Goal: Check status: Check status

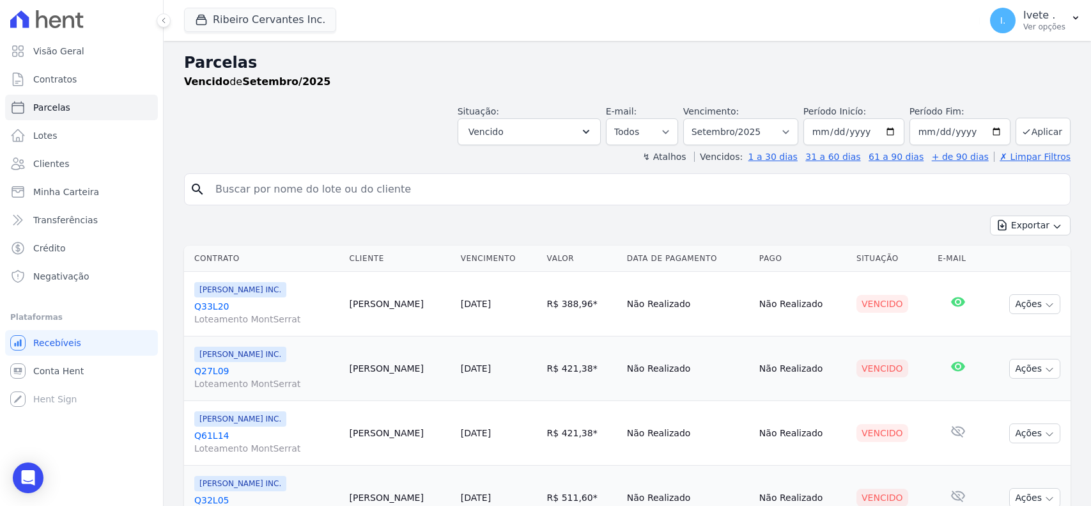
select select
type input "Q32L30"
select select
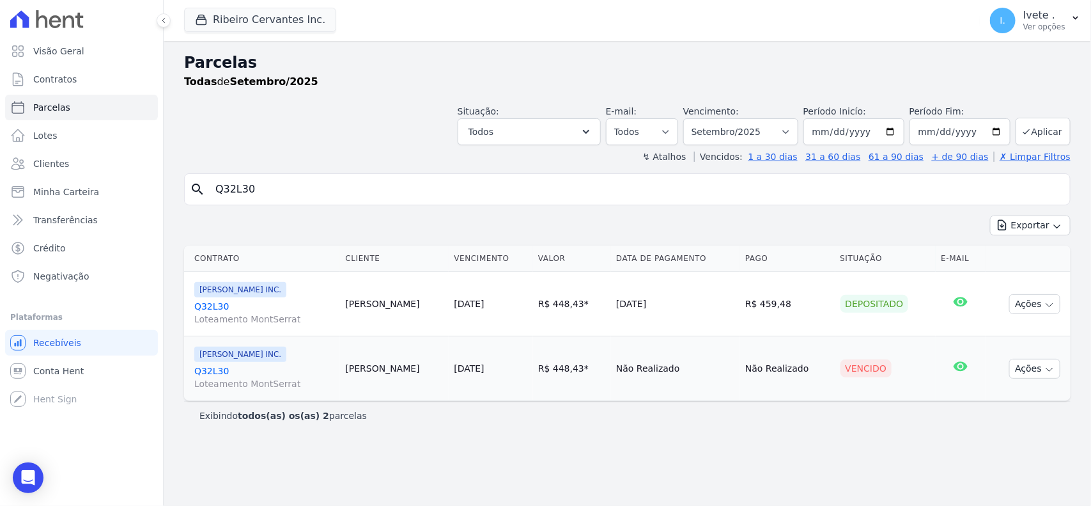
click at [218, 311] on link "Q32L30 Loteamento MontSerrat" at bounding box center [264, 313] width 141 height 26
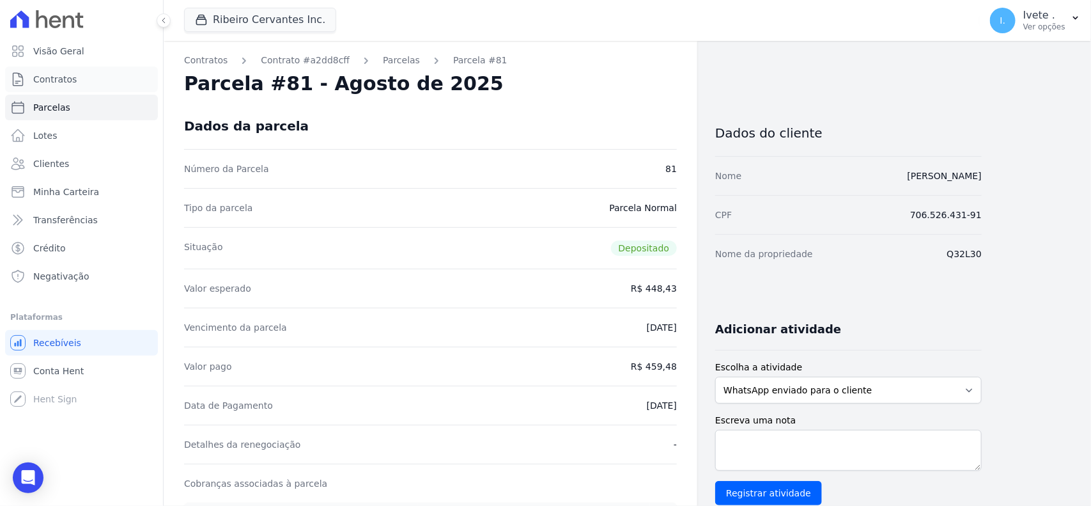
click at [81, 84] on link "Contratos" at bounding box center [81, 79] width 153 height 26
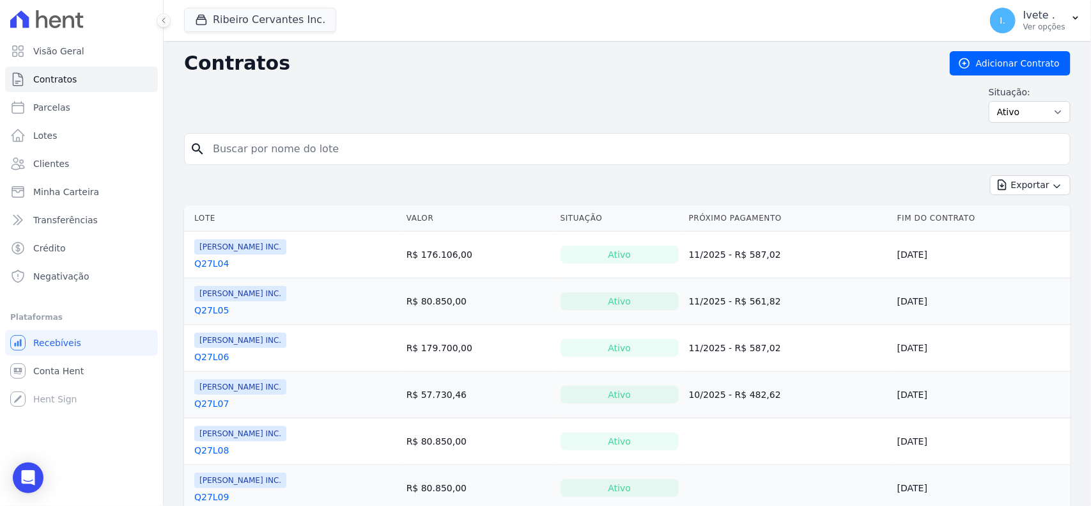
click at [266, 152] on input "search" at bounding box center [635, 149] width 860 height 26
type input "Q32L30"
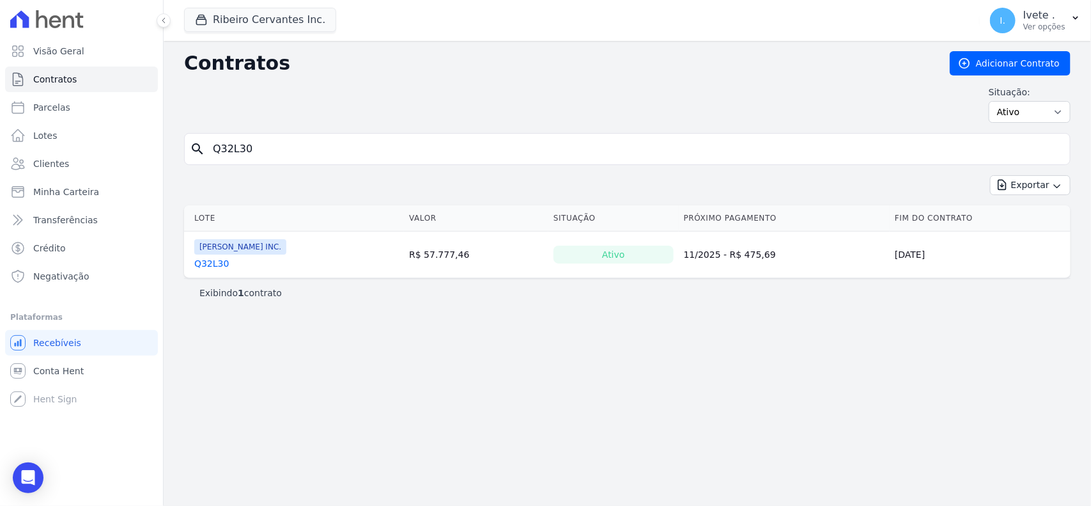
click at [214, 260] on link "Q32L30" at bounding box center [211, 263] width 35 height 13
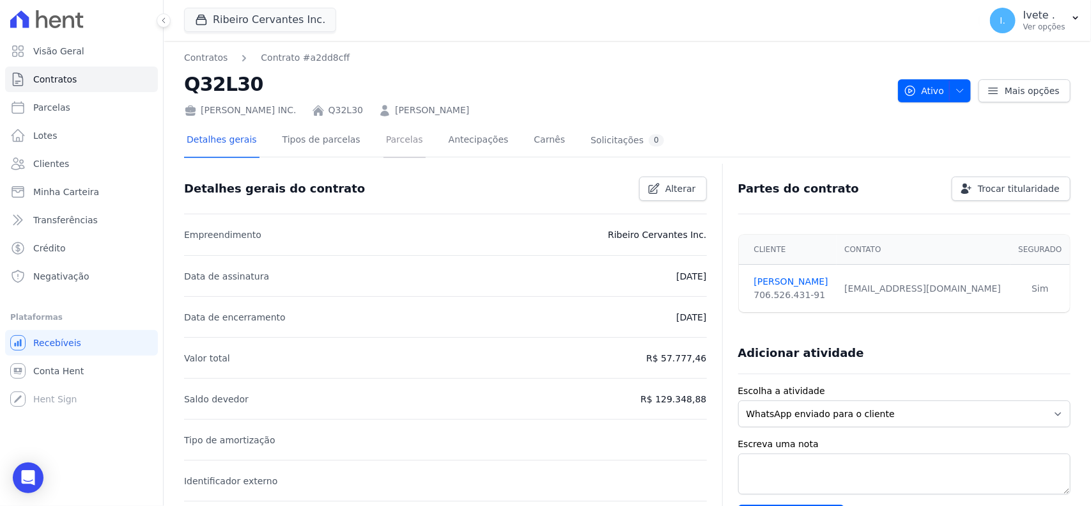
click at [389, 142] on link "Parcelas" at bounding box center [404, 141] width 42 height 34
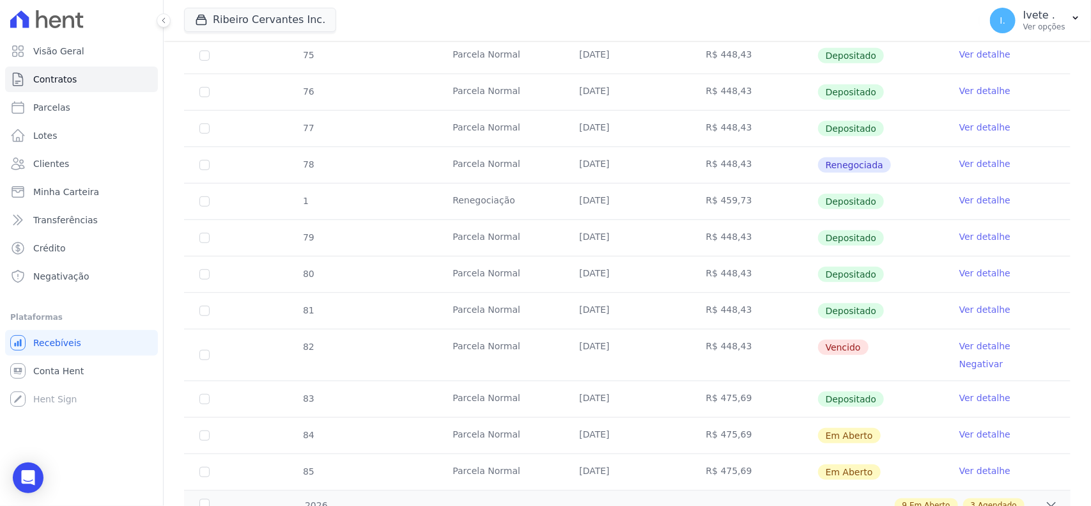
scroll to position [320, 0]
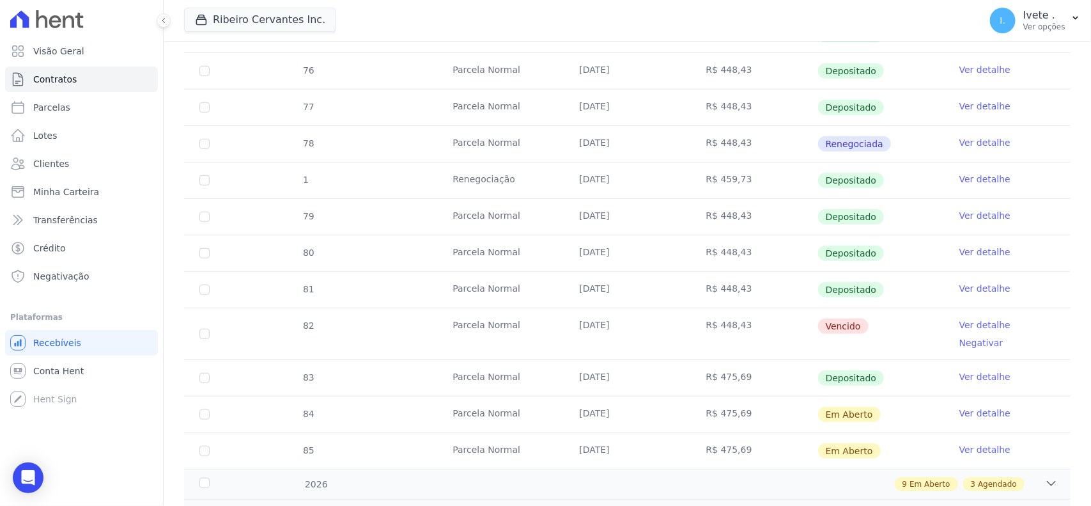
click at [982, 370] on link "Ver detalhe" at bounding box center [984, 376] width 51 height 13
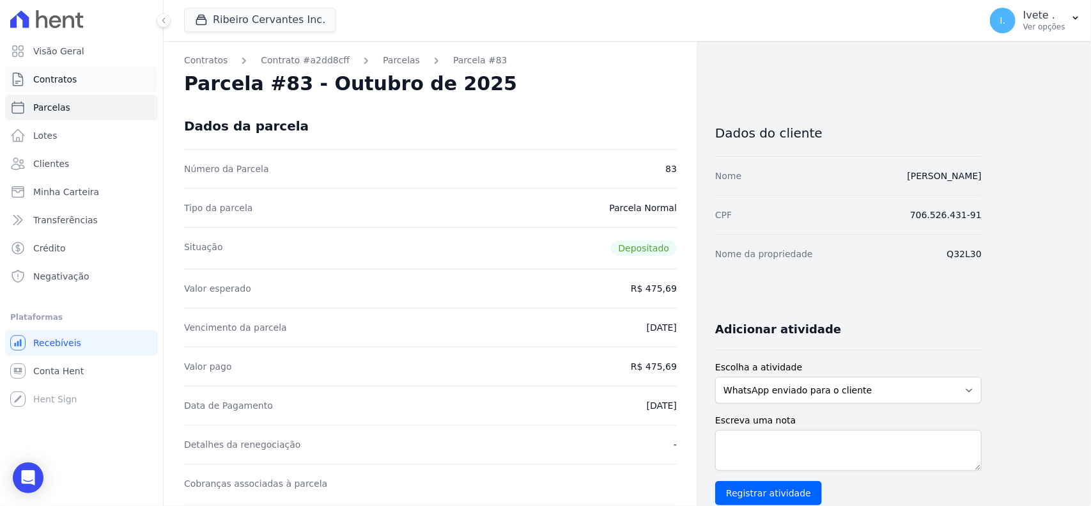
click at [56, 75] on span "Contratos" at bounding box center [54, 79] width 43 height 13
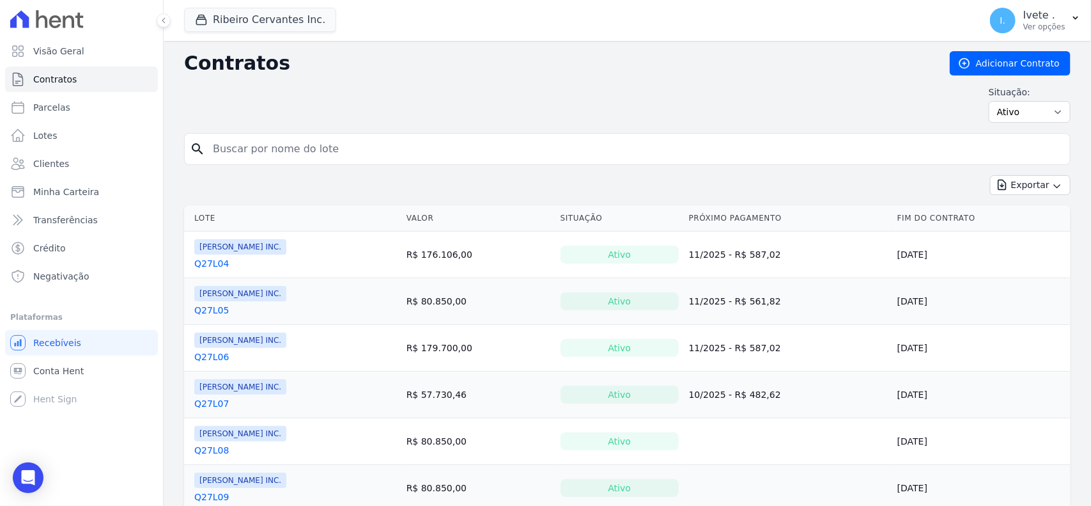
drag, startPoint x: 258, startPoint y: 163, endPoint x: 280, endPoint y: 153, distance: 24.3
click at [280, 153] on input "search" at bounding box center [635, 149] width 860 height 26
type input "q28l22"
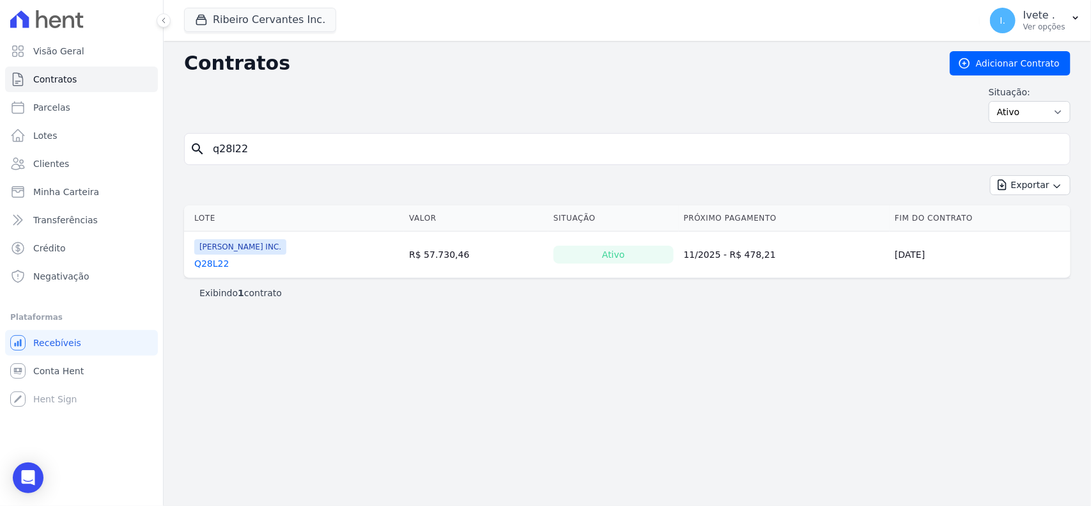
click at [196, 267] on link "Q28L22" at bounding box center [211, 263] width 35 height 13
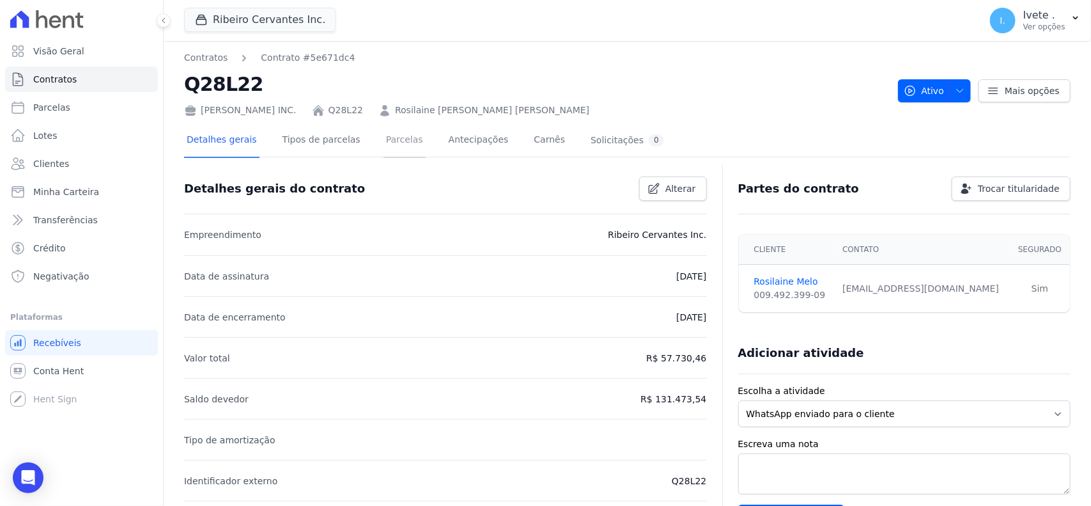
click at [388, 144] on link "Parcelas" at bounding box center [404, 141] width 42 height 34
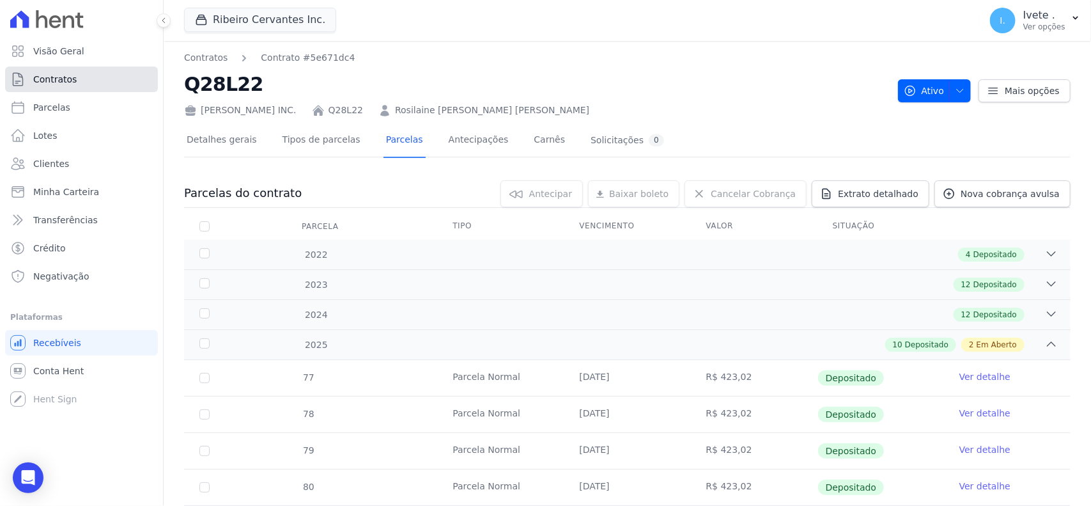
click at [103, 75] on link "Contratos" at bounding box center [81, 79] width 153 height 26
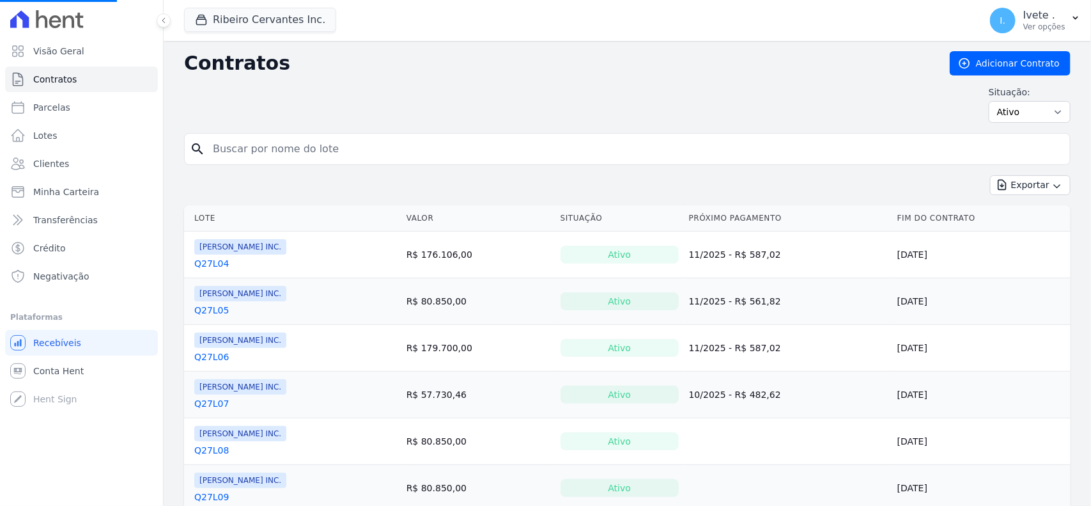
click at [272, 151] on input "search" at bounding box center [635, 149] width 860 height 26
type input "q"
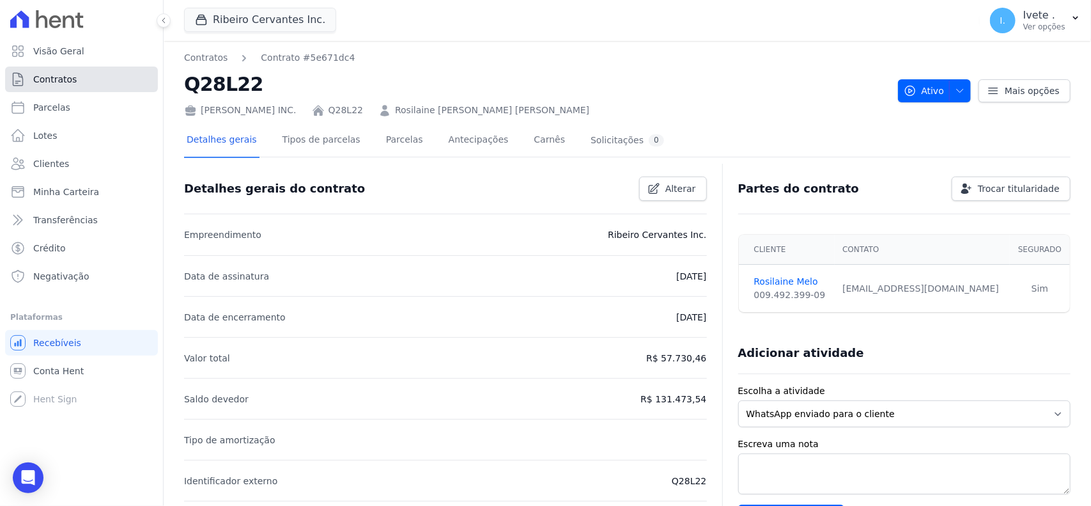
click at [101, 75] on link "Contratos" at bounding box center [81, 79] width 153 height 26
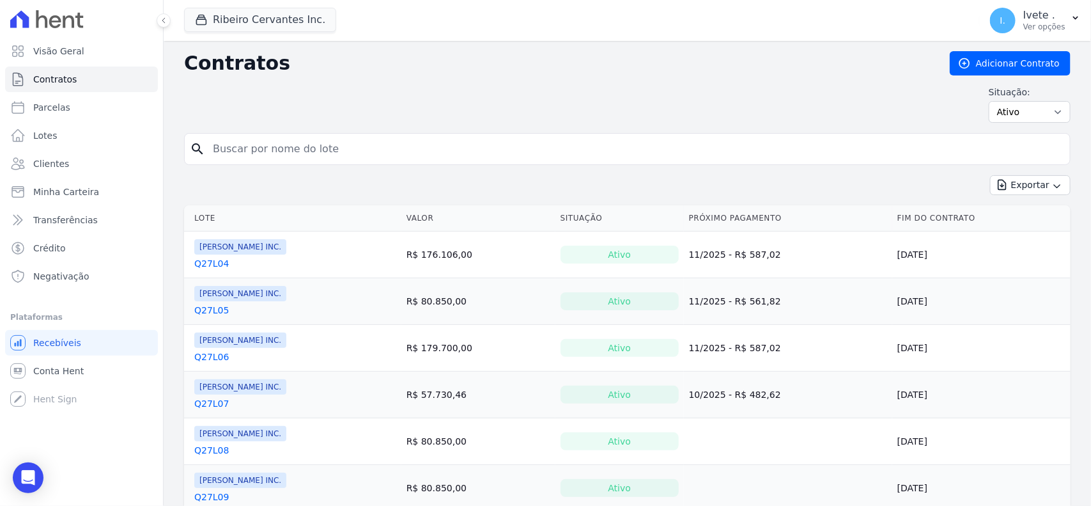
click at [219, 148] on input "search" at bounding box center [635, 149] width 860 height 26
type input "q28l02"
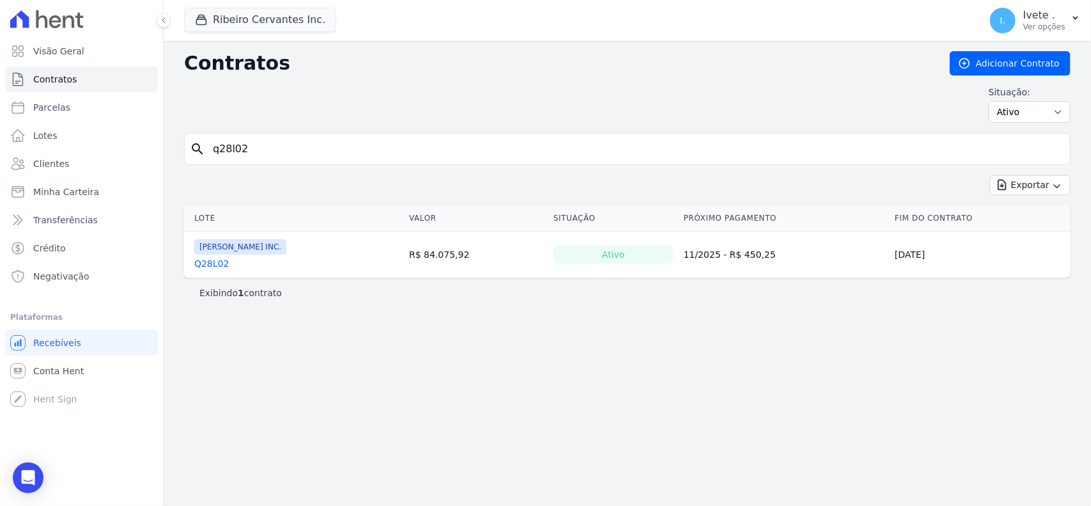
click at [215, 263] on link "Q28L02" at bounding box center [211, 263] width 35 height 13
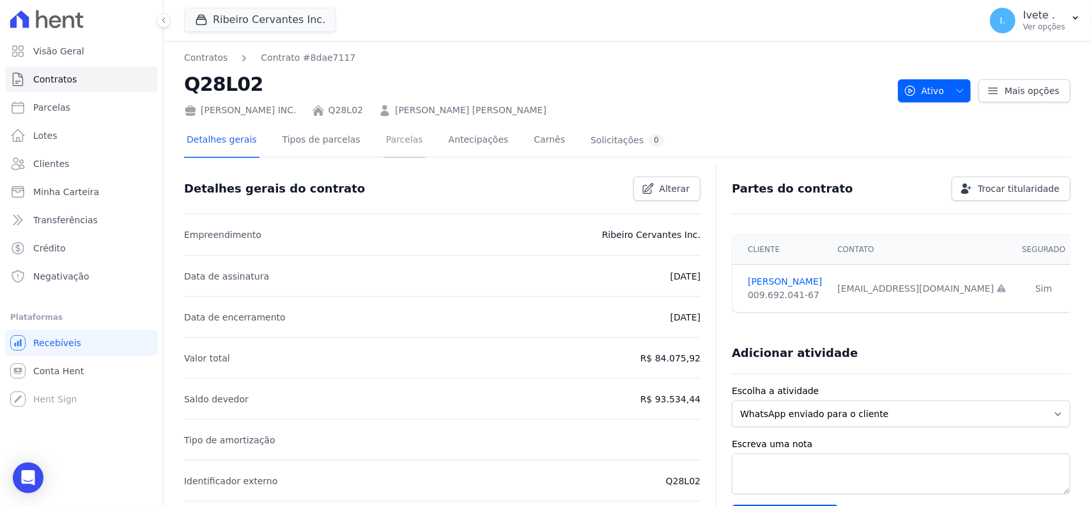
click at [396, 138] on link "Parcelas" at bounding box center [404, 141] width 42 height 34
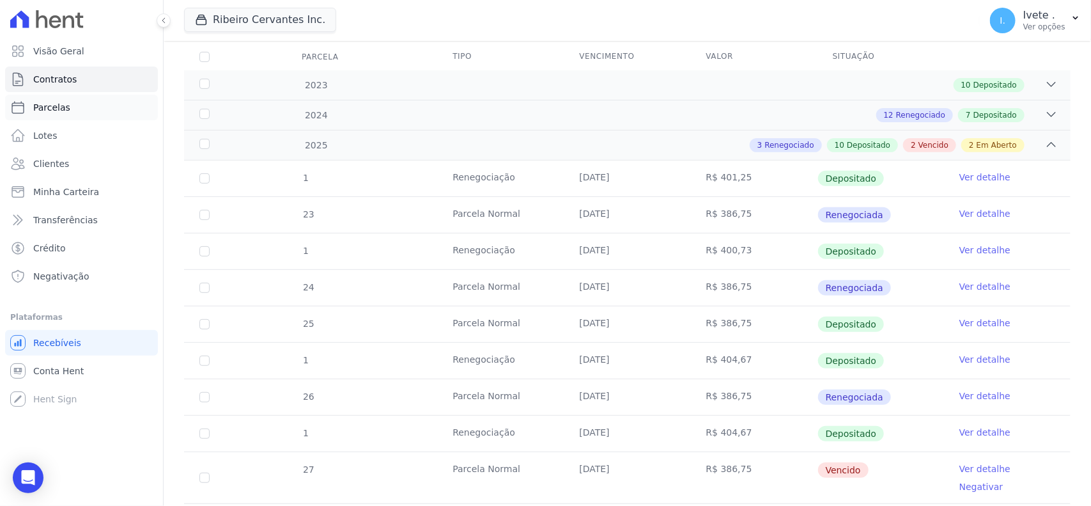
scroll to position [160, 0]
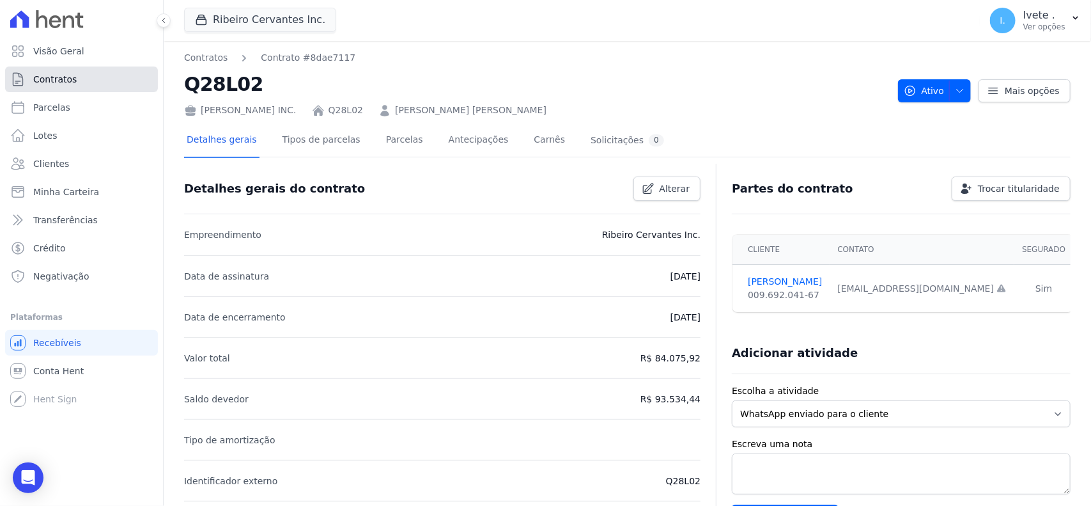
click at [90, 78] on link "Contratos" at bounding box center [81, 79] width 153 height 26
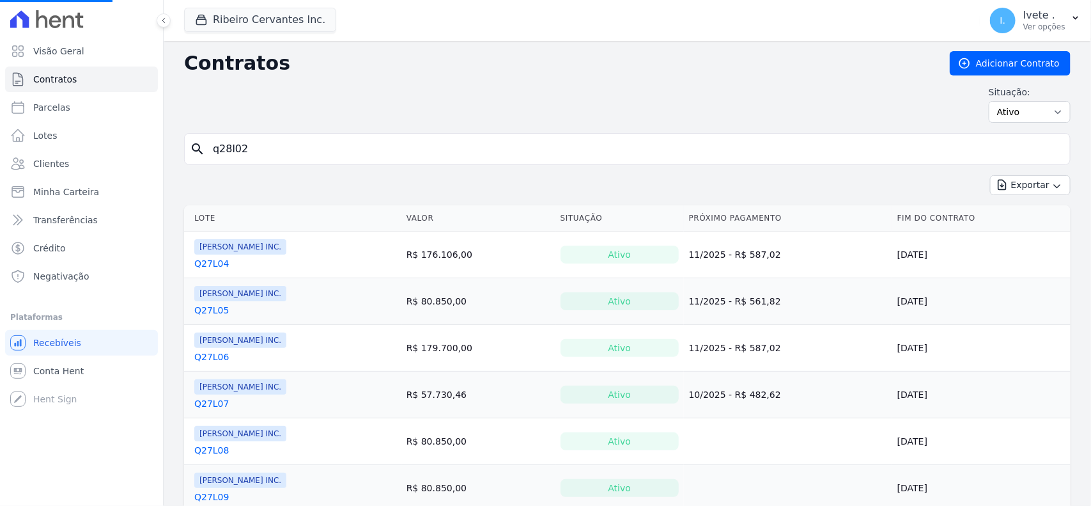
click at [301, 153] on input "q28l02" at bounding box center [635, 149] width 860 height 26
click at [301, 153] on input "search" at bounding box center [635, 149] width 860 height 26
type input "q32l22"
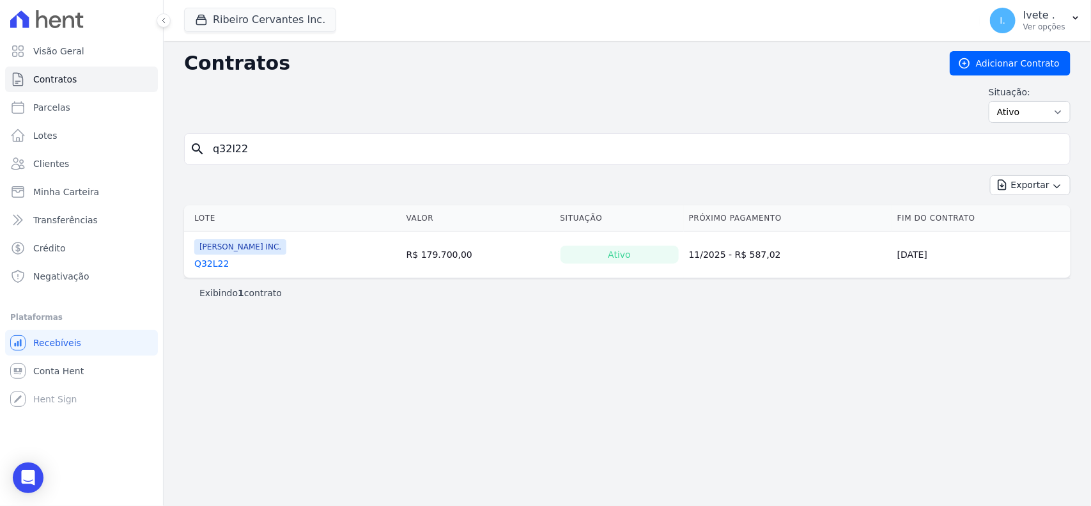
click at [213, 263] on link "Q32L22" at bounding box center [211, 263] width 35 height 13
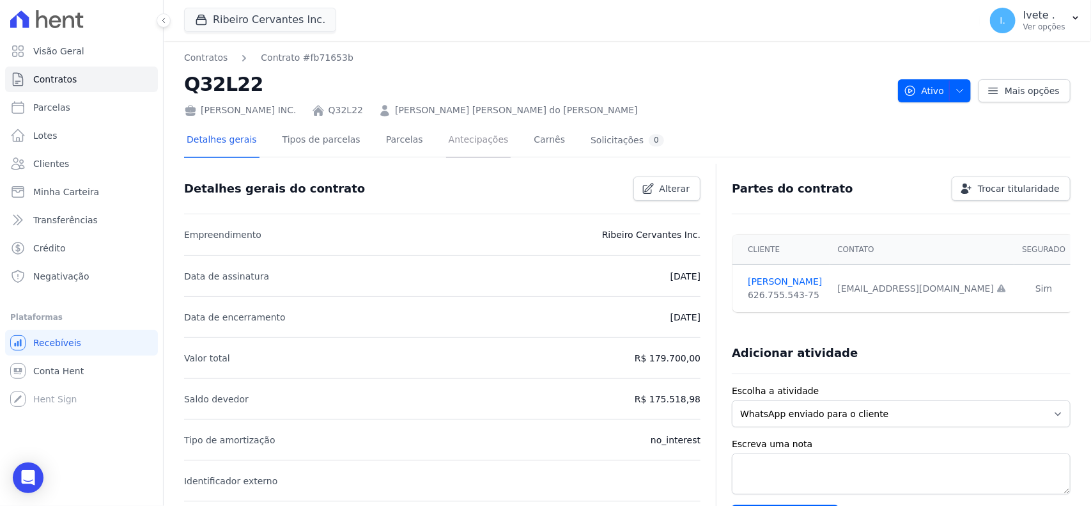
click at [446, 138] on link "Antecipações" at bounding box center [478, 141] width 65 height 34
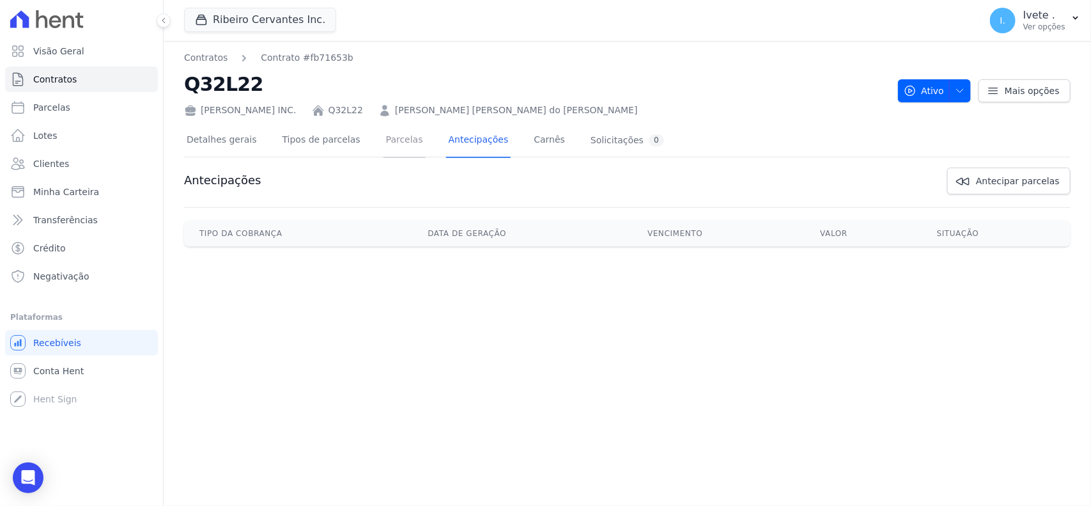
click at [389, 139] on link "Parcelas" at bounding box center [404, 141] width 42 height 34
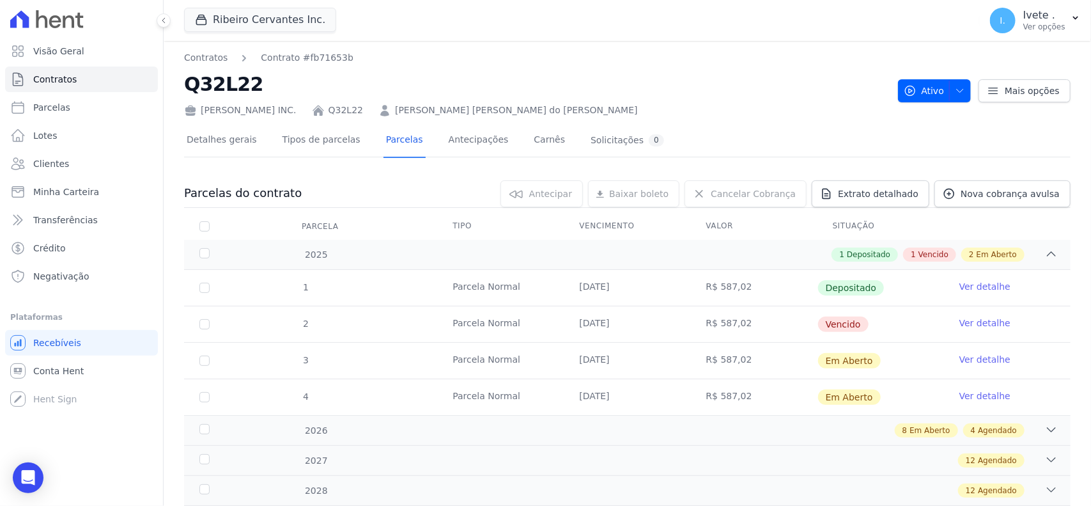
click at [224, 78] on h2 "Q32L22" at bounding box center [536, 84] width 704 height 29
copy h2 "Q32L22"
click at [59, 364] on span "Conta Hent" at bounding box center [58, 370] width 50 height 13
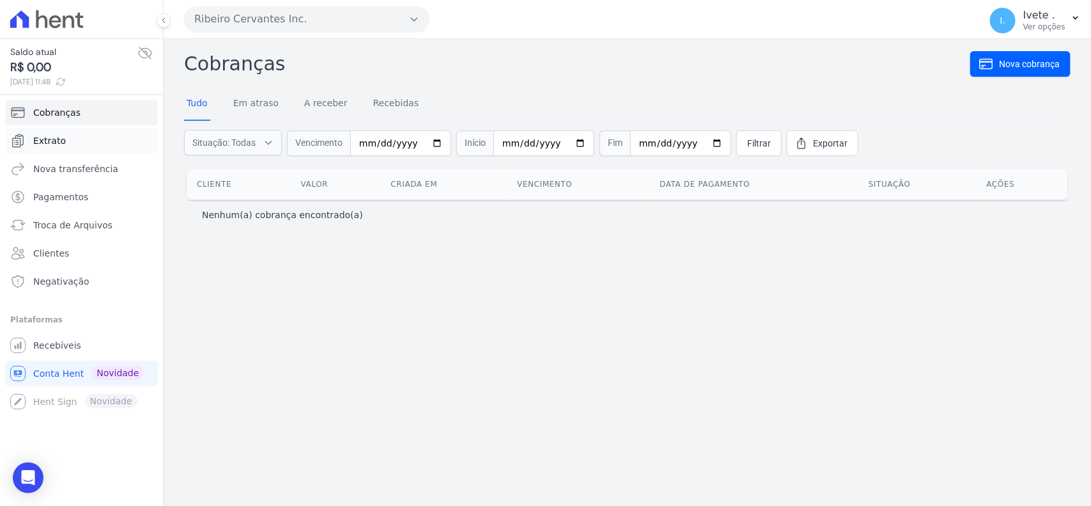
click at [51, 139] on span "Extrato" at bounding box center [49, 140] width 33 height 13
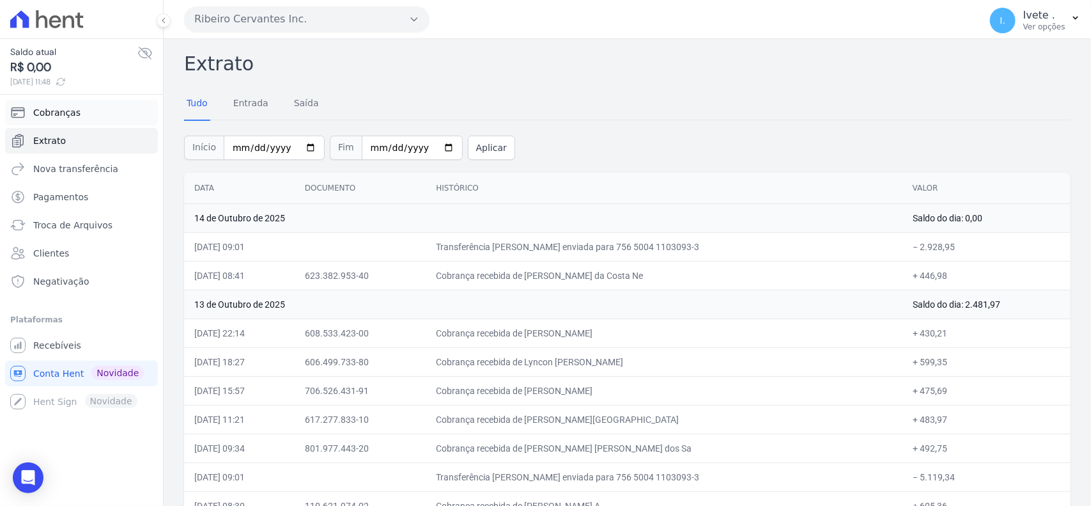
click at [63, 116] on span "Cobranças" at bounding box center [56, 112] width 47 height 13
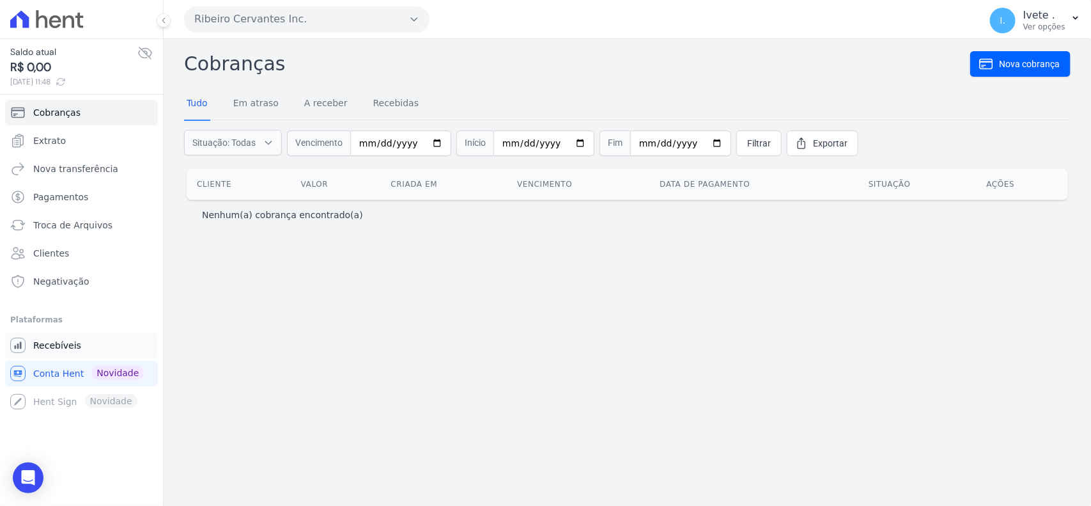
click at [58, 339] on span "Recebíveis" at bounding box center [57, 345] width 48 height 13
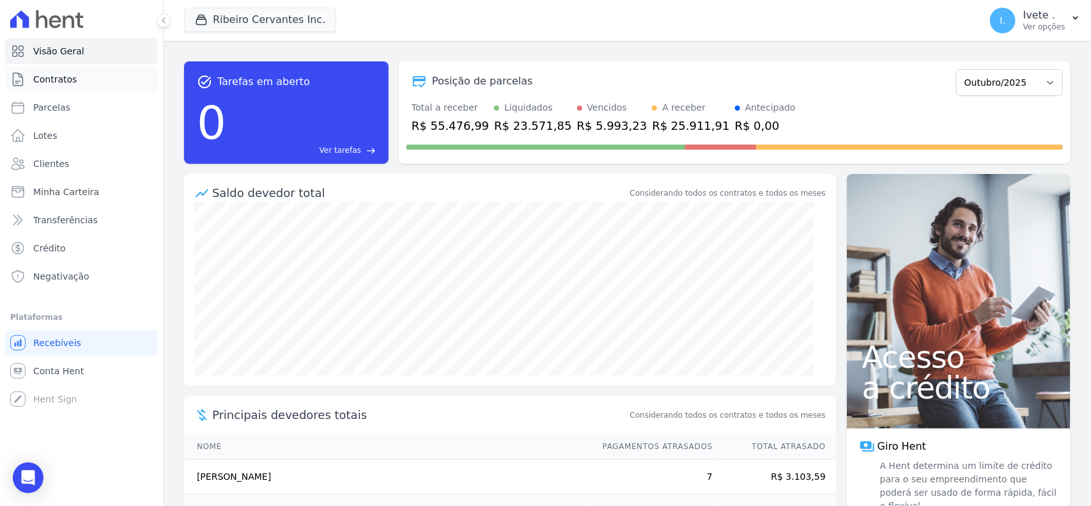
click at [66, 79] on span "Contratos" at bounding box center [54, 79] width 43 height 13
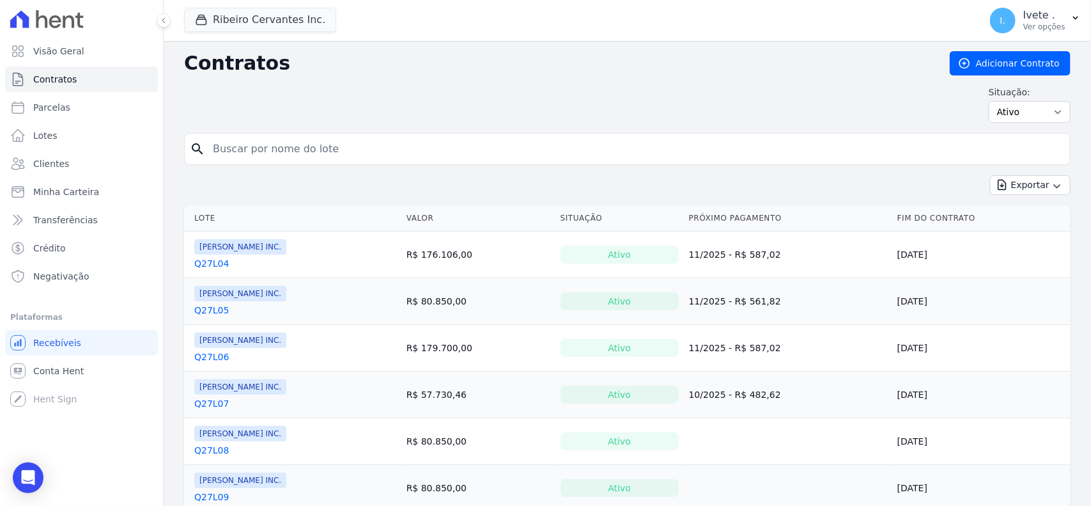
click at [216, 155] on input "search" at bounding box center [635, 149] width 860 height 26
type input "q32l22"
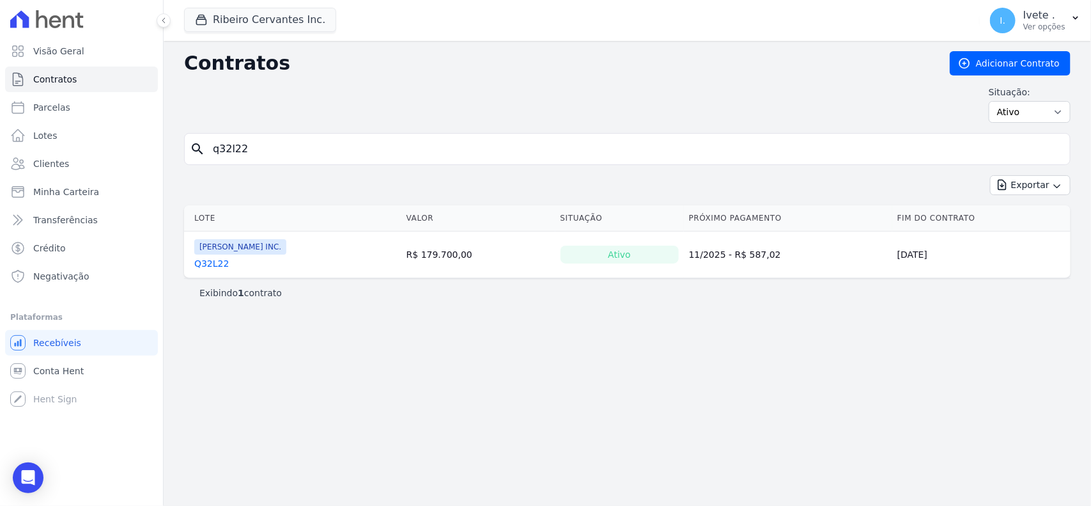
click at [215, 273] on td "[PERSON_NAME] INC. Q32L22" at bounding box center [292, 254] width 217 height 46
click at [214, 268] on link "Q32L22" at bounding box center [211, 263] width 35 height 13
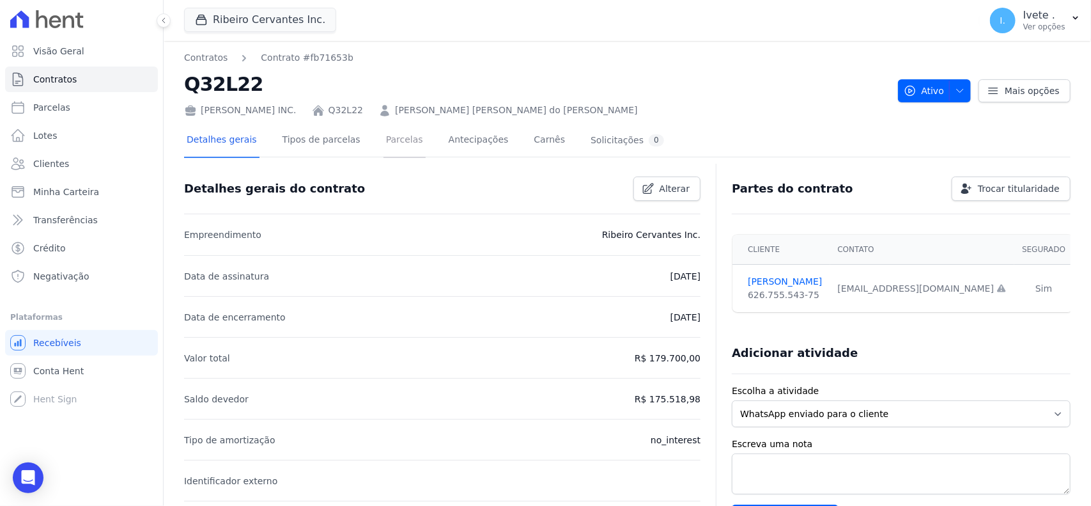
click at [389, 146] on link "Parcelas" at bounding box center [404, 141] width 42 height 34
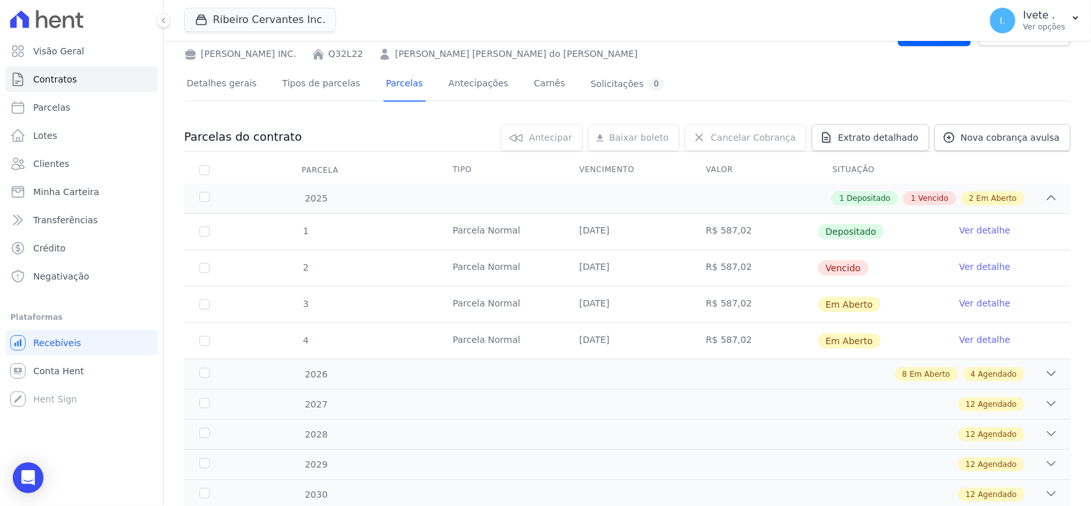
scroll to position [58, 0]
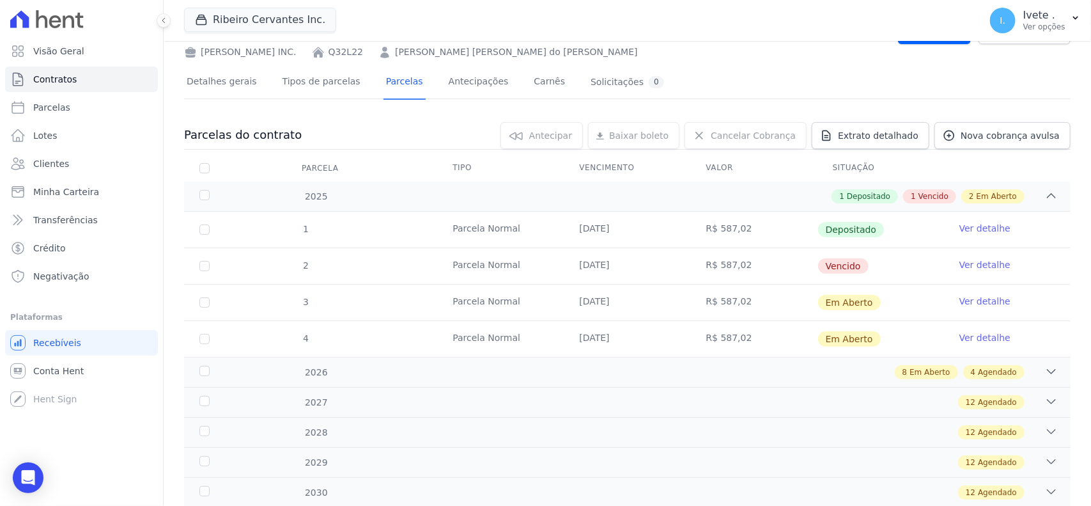
click at [978, 228] on link "Ver detalhe" at bounding box center [984, 228] width 51 height 13
